Goal: Transaction & Acquisition: Purchase product/service

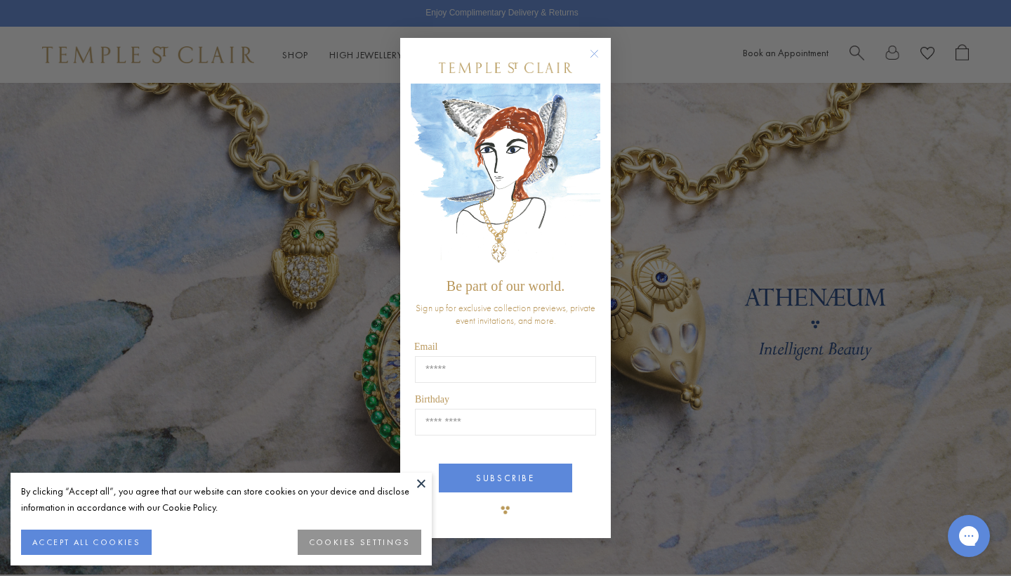
click at [595, 56] on circle "Close dialog" at bounding box center [594, 54] width 17 height 17
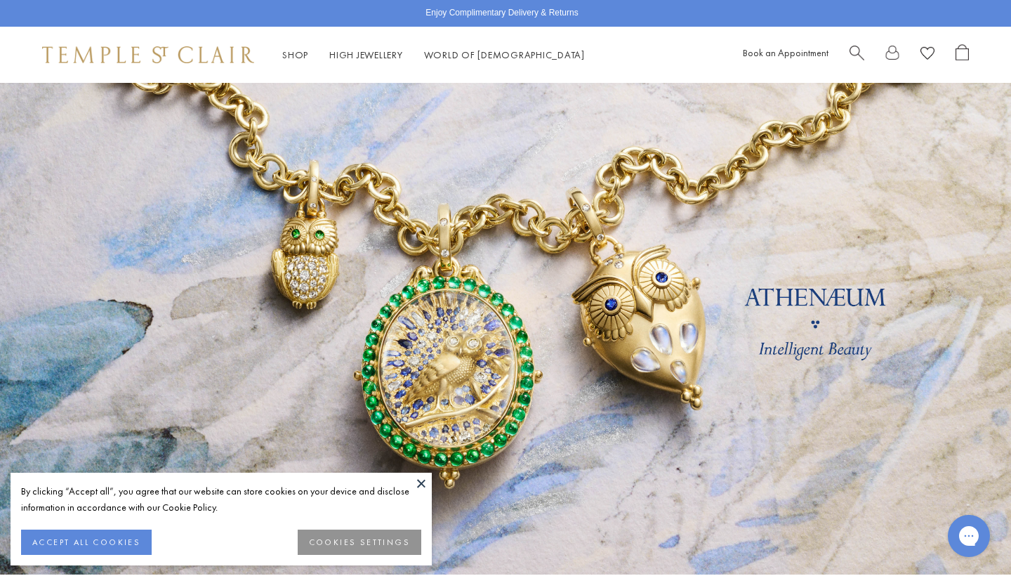
click at [418, 483] on button at bounding box center [421, 483] width 21 height 21
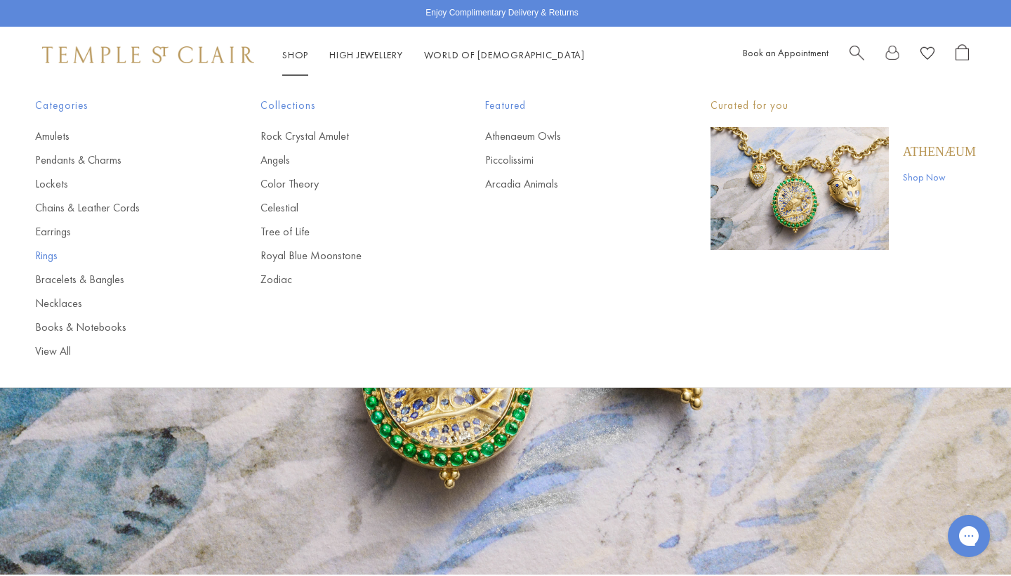
click at [48, 258] on link "Rings" at bounding box center [119, 255] width 169 height 15
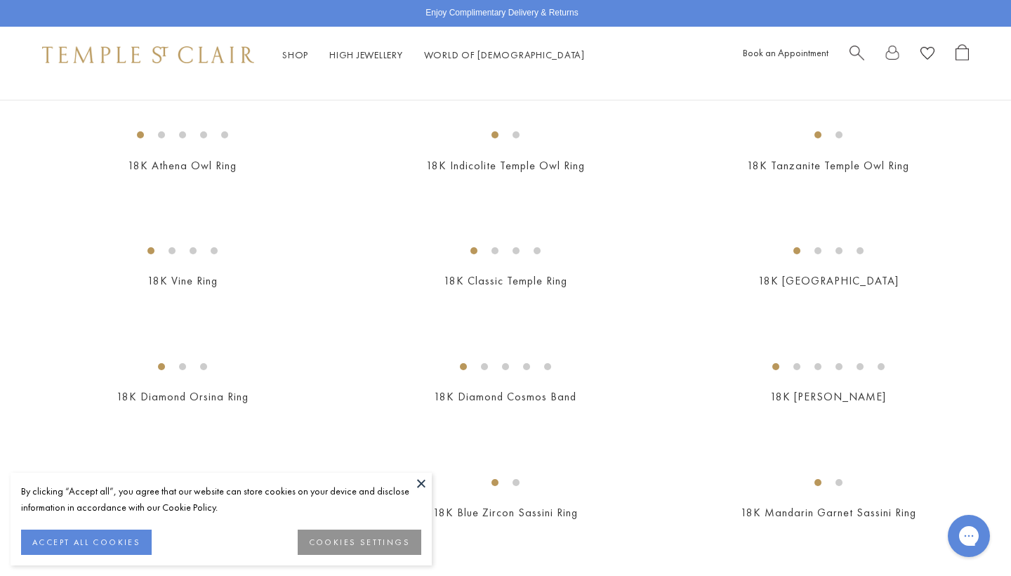
click at [419, 485] on button at bounding box center [421, 483] width 21 height 21
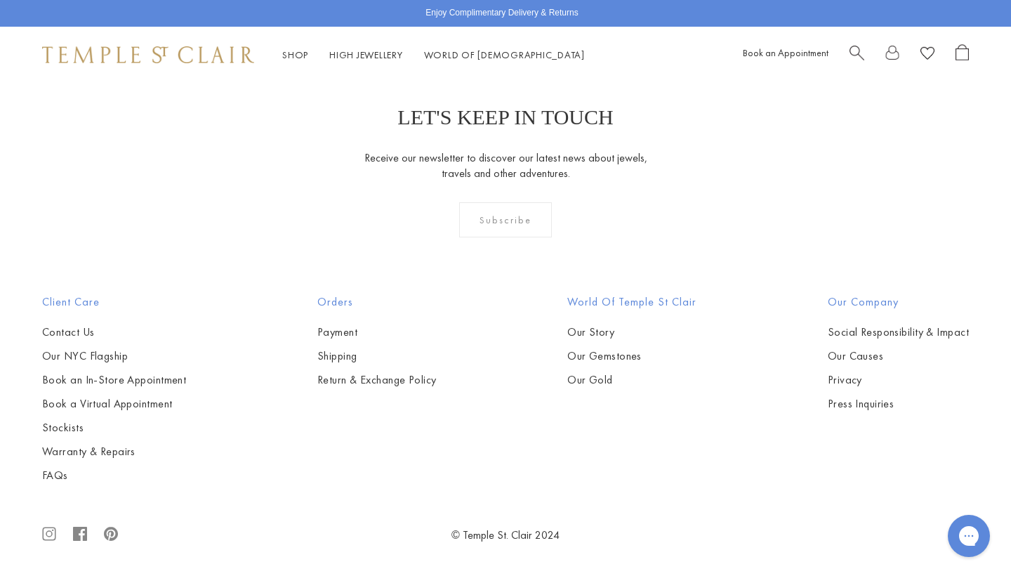
scroll to position [5987, 0]
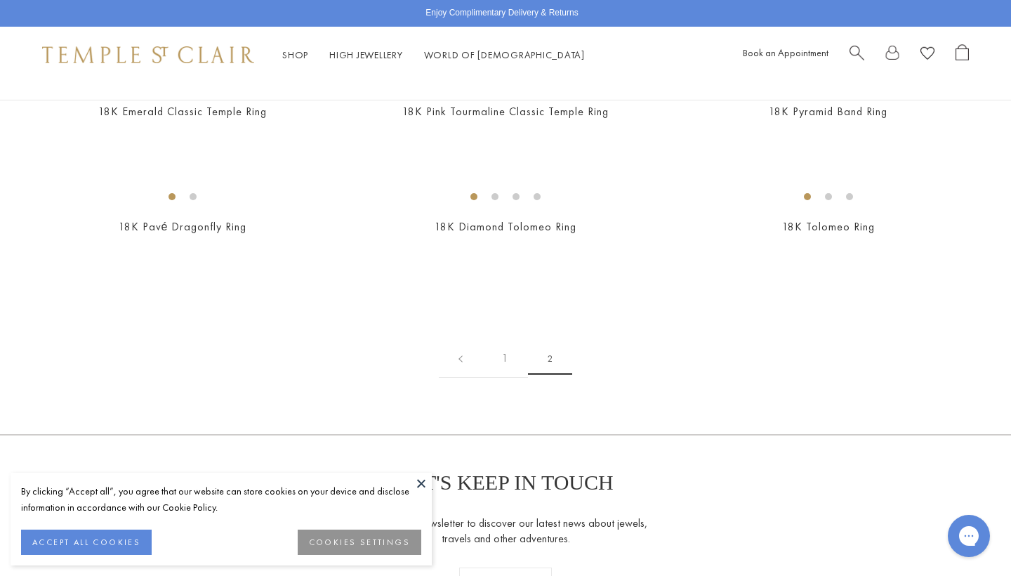
click at [422, 485] on button at bounding box center [421, 483] width 21 height 21
